Goal: Complete application form: Complete application form

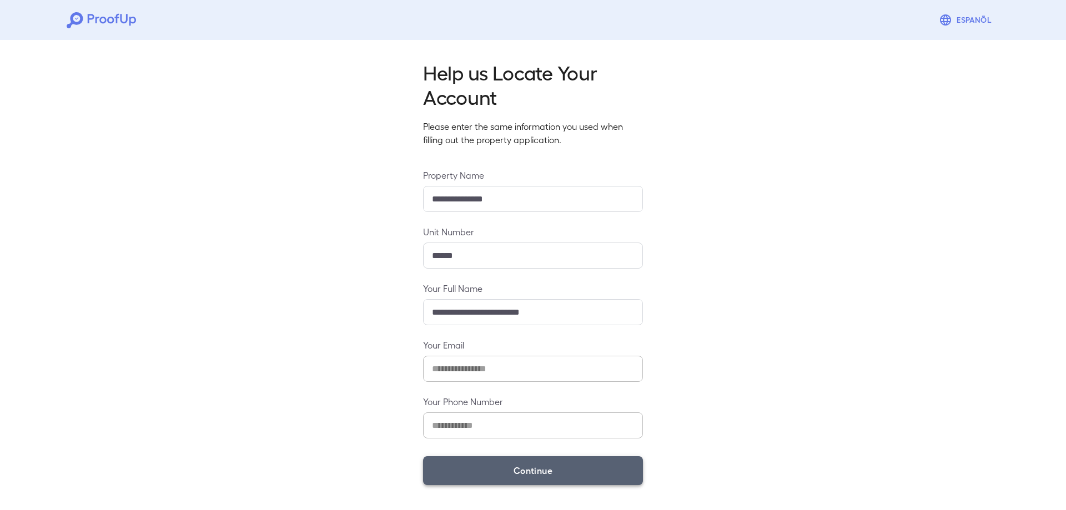
click at [575, 479] on button "Continue" at bounding box center [533, 470] width 220 height 29
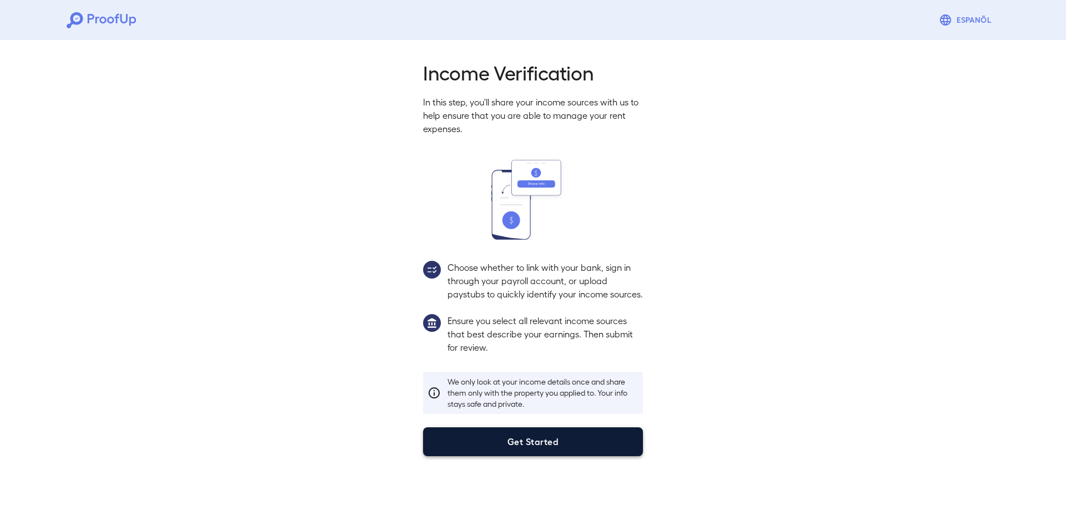
click at [549, 456] on button "Get Started" at bounding box center [533, 441] width 220 height 29
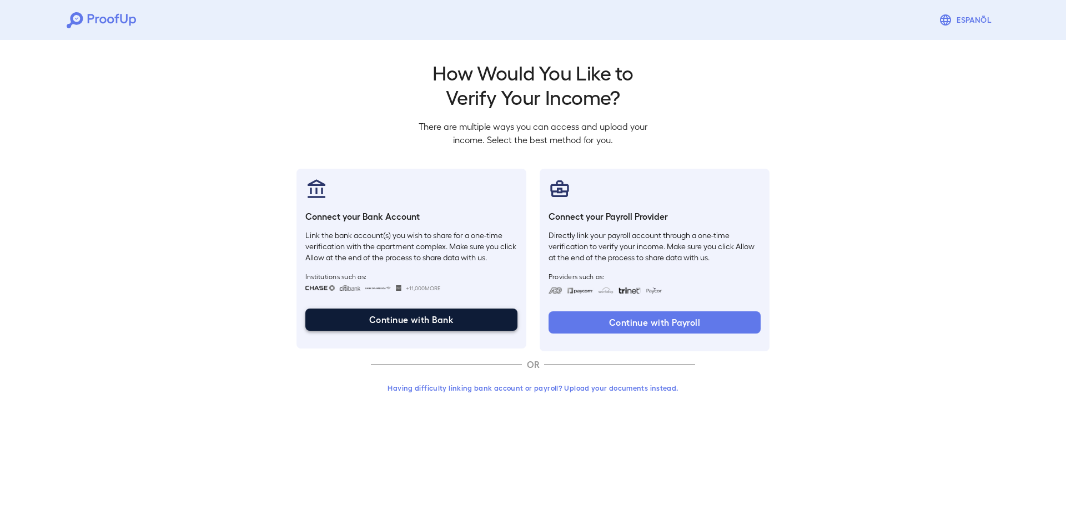
click at [475, 311] on button "Continue with Bank" at bounding box center [411, 320] width 212 height 22
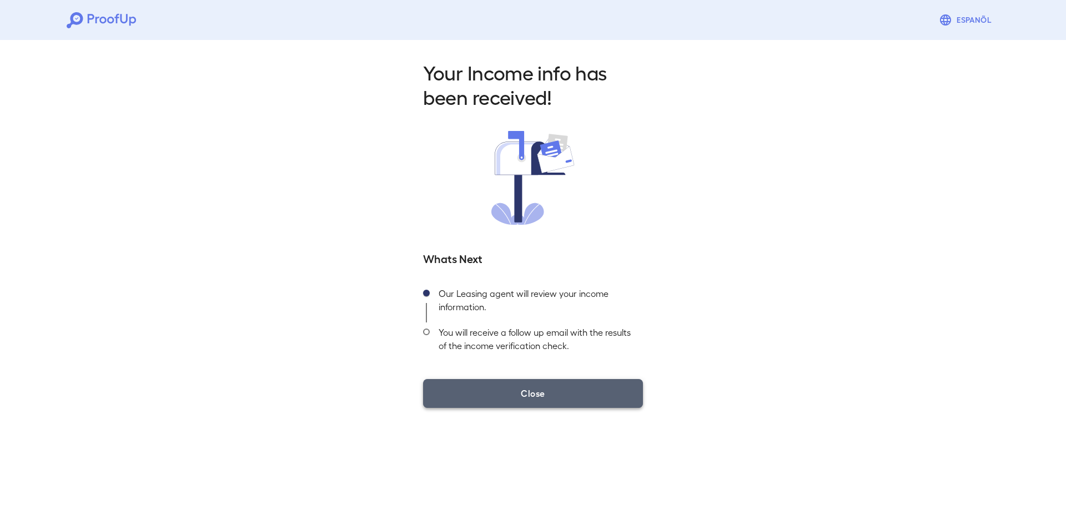
click at [559, 391] on button "Close" at bounding box center [533, 393] width 220 height 29
click at [560, 396] on button "Close" at bounding box center [533, 393] width 220 height 29
click at [572, 399] on button "Close" at bounding box center [533, 393] width 220 height 29
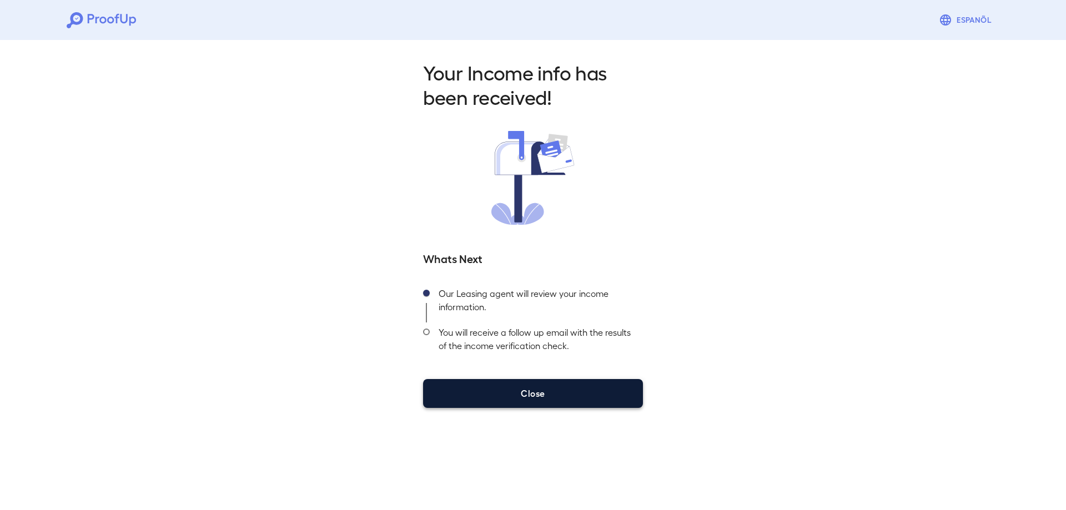
click at [572, 399] on button "Close" at bounding box center [533, 393] width 220 height 29
click at [571, 399] on button "Close" at bounding box center [533, 393] width 220 height 29
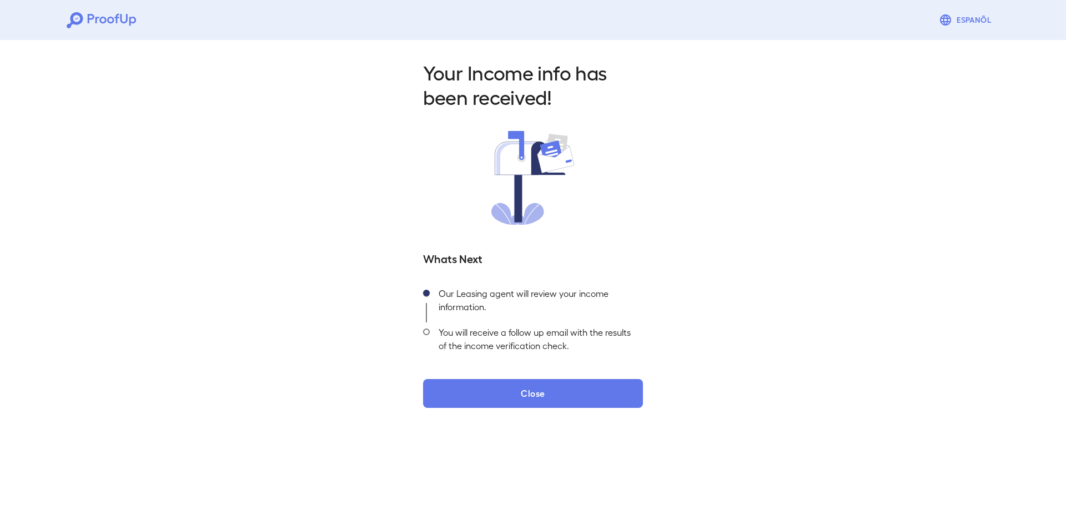
click at [156, 124] on div "Your Income info has been received! Whats Next Our Leasing agent will review yo…" at bounding box center [533, 231] width 1066 height 390
click at [203, 183] on div "Your Income info has been received! Whats Next Our Leasing agent will review yo…" at bounding box center [533, 231] width 1066 height 390
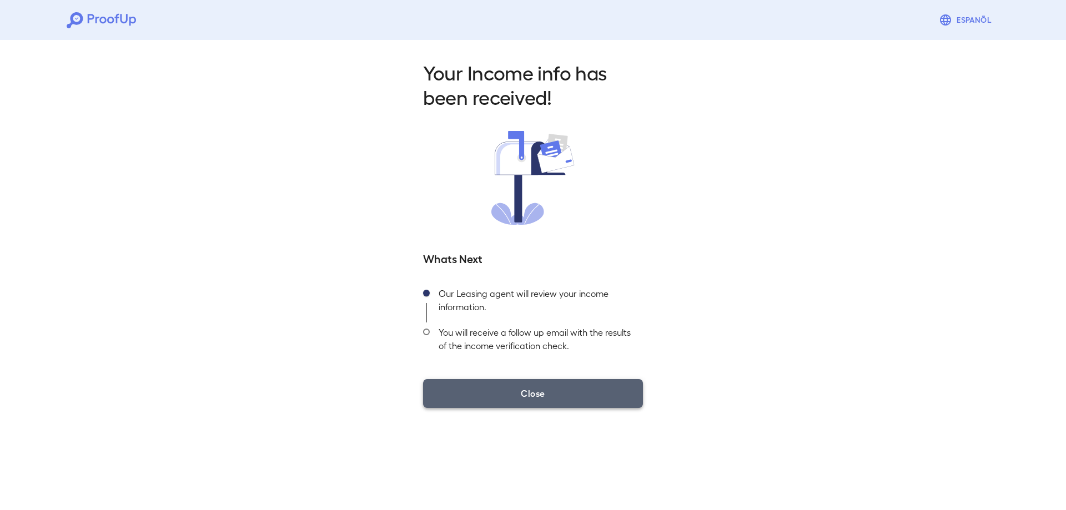
click at [542, 398] on button "Close" at bounding box center [533, 393] width 220 height 29
